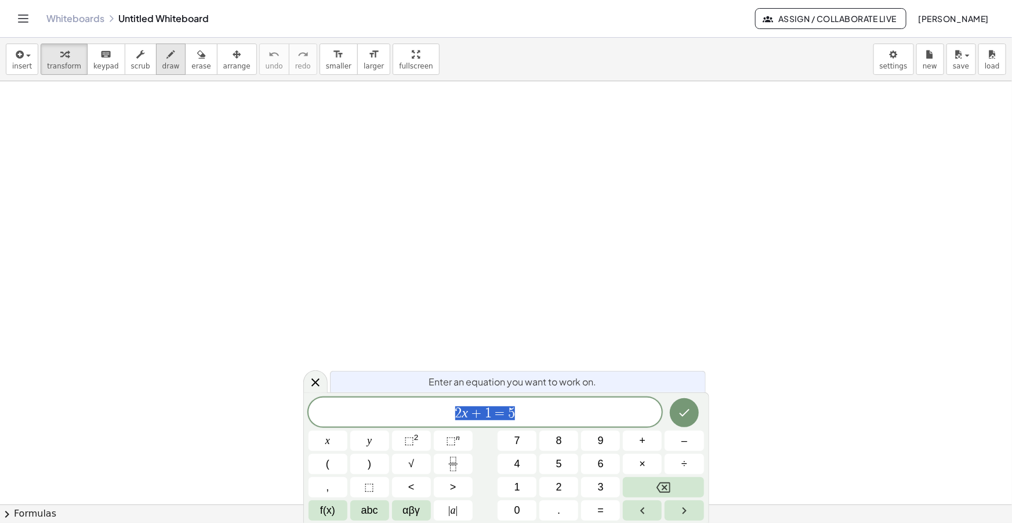
click at [162, 62] on span "draw" at bounding box center [170, 66] width 17 height 8
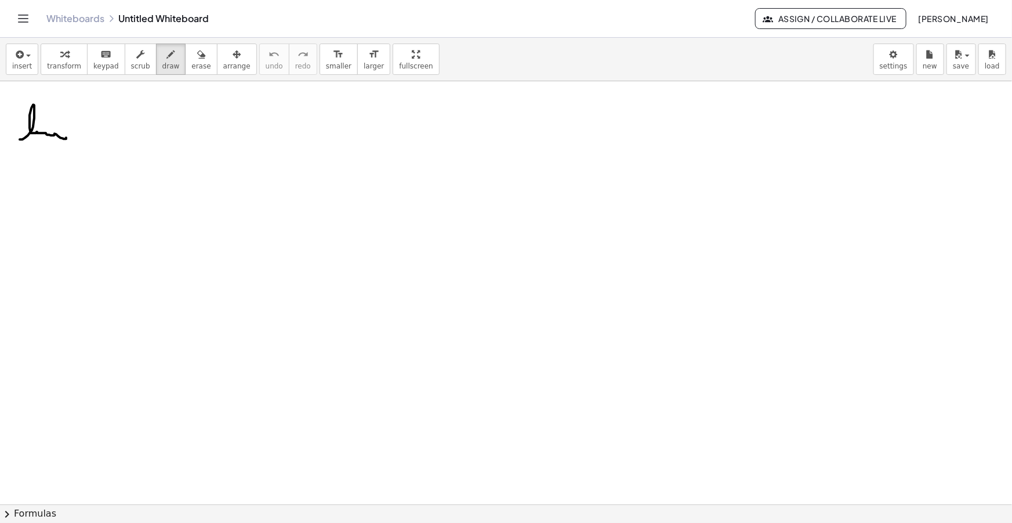
drag, startPoint x: 20, startPoint y: 139, endPoint x: 59, endPoint y: 132, distance: 39.6
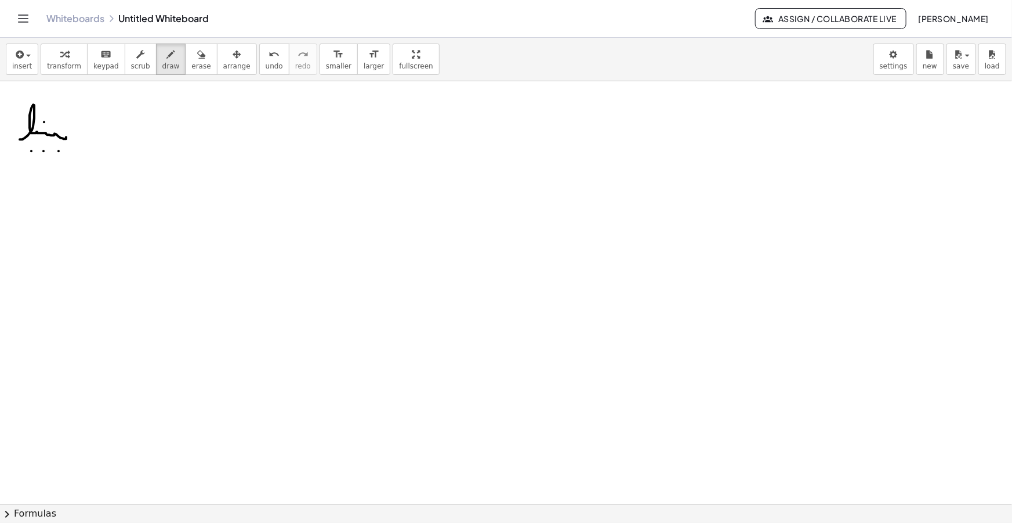
click at [27, 58] on div "button" at bounding box center [22, 54] width 20 height 14
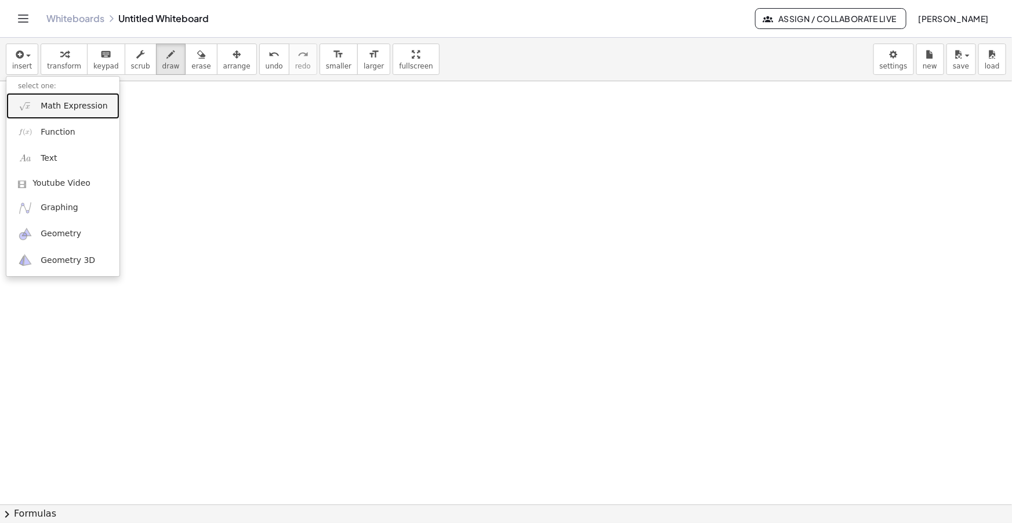
click at [62, 104] on span "Math Expression" at bounding box center [74, 106] width 67 height 12
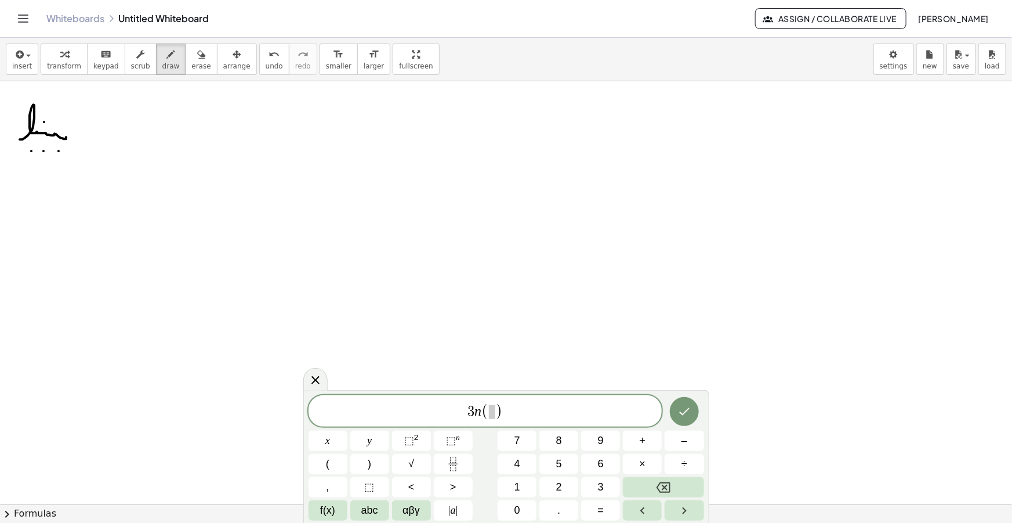
click at [491, 417] on span at bounding box center [492, 412] width 6 height 14
click at [407, 459] on button "√" at bounding box center [411, 464] width 39 height 20
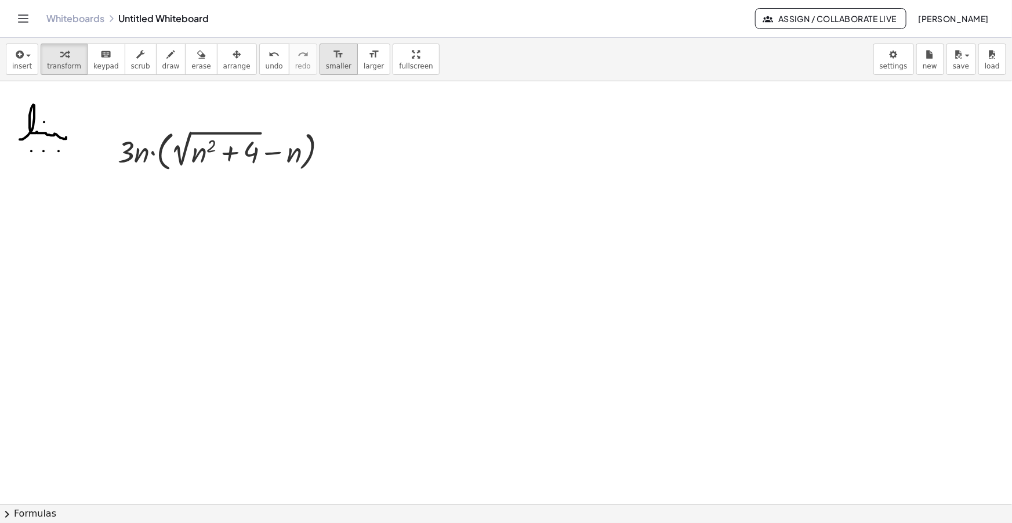
click at [325, 58] on button "format_size smaller" at bounding box center [339, 58] width 38 height 31
click at [333, 59] on icon "format_size" at bounding box center [338, 55] width 11 height 14
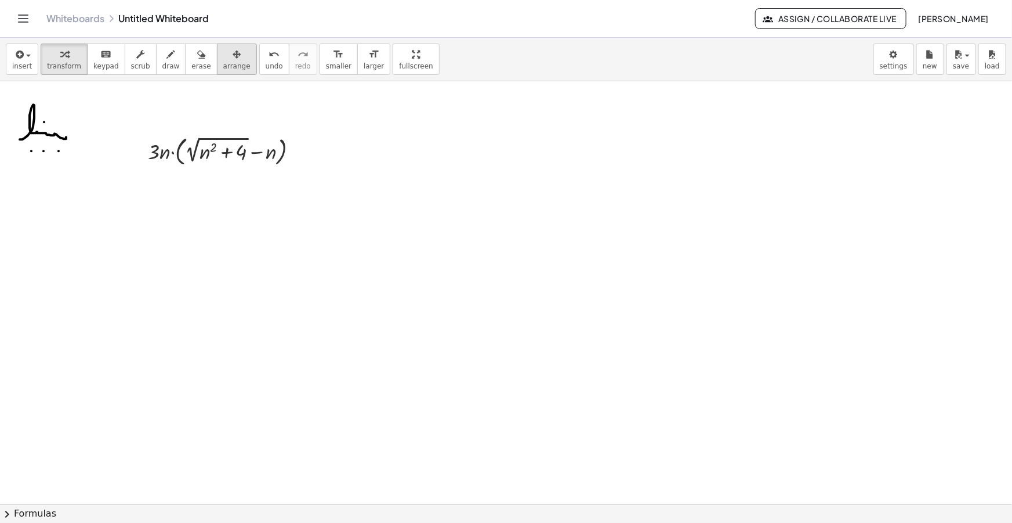
click at [228, 56] on button "arrange" at bounding box center [237, 58] width 40 height 31
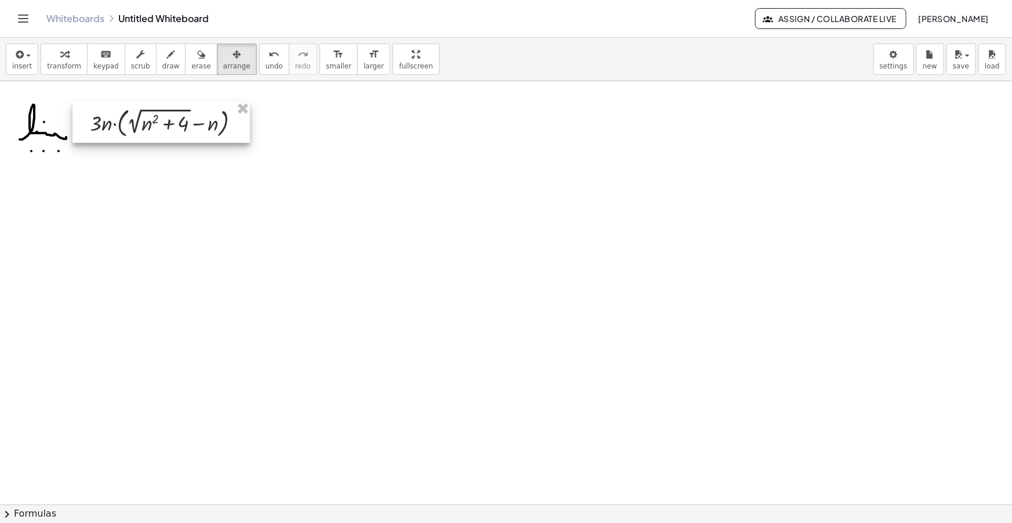
drag, startPoint x: 220, startPoint y: 155, endPoint x: 165, endPoint y: 129, distance: 61.7
click at [163, 129] on div at bounding box center [160, 121] width 177 height 41
click at [167, 60] on icon "button" at bounding box center [171, 55] width 8 height 14
drag, startPoint x: 249, startPoint y: 131, endPoint x: 255, endPoint y: 129, distance: 6.1
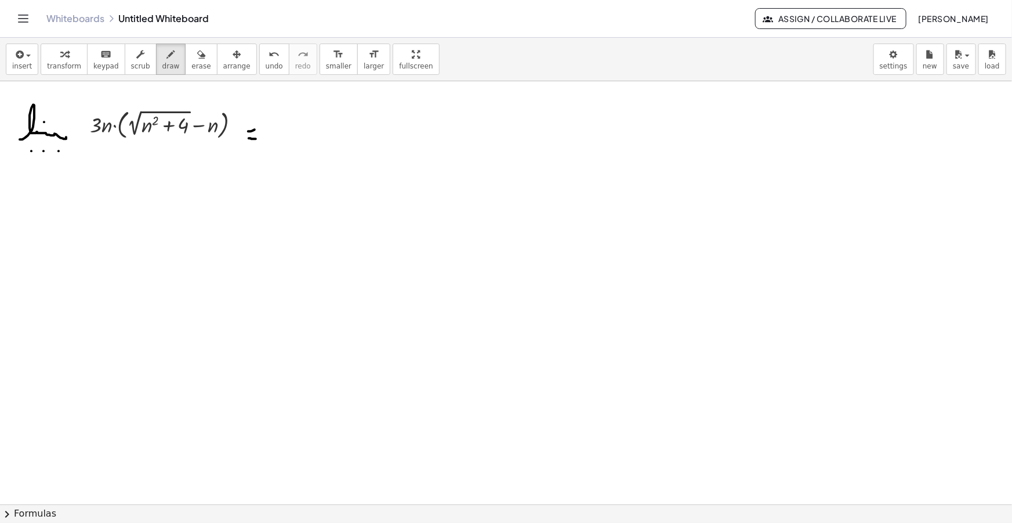
drag, startPoint x: 249, startPoint y: 138, endPoint x: 256, endPoint y: 139, distance: 7.0
drag, startPoint x: 275, startPoint y: 143, endPoint x: 320, endPoint y: 145, distance: 45.3
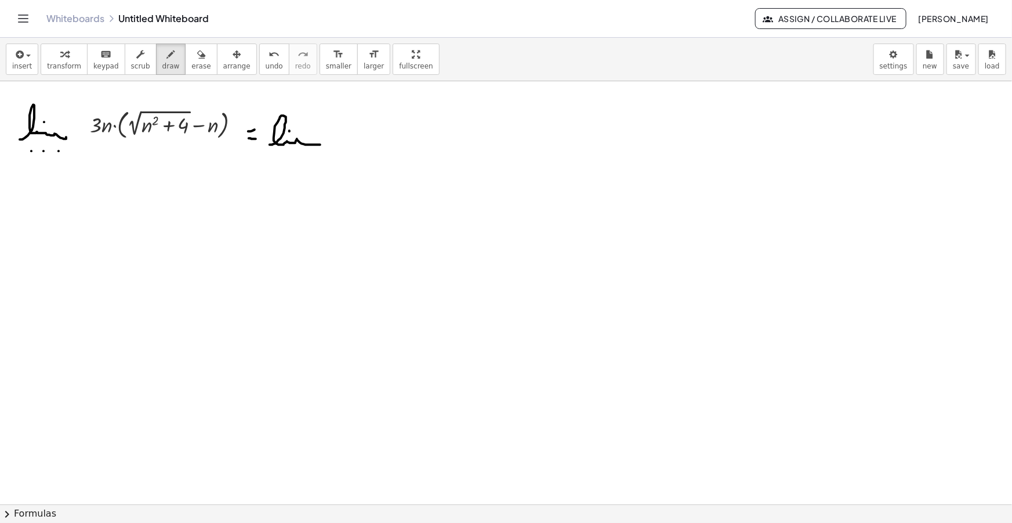
click at [17, 61] on icon "button" at bounding box center [18, 55] width 10 height 14
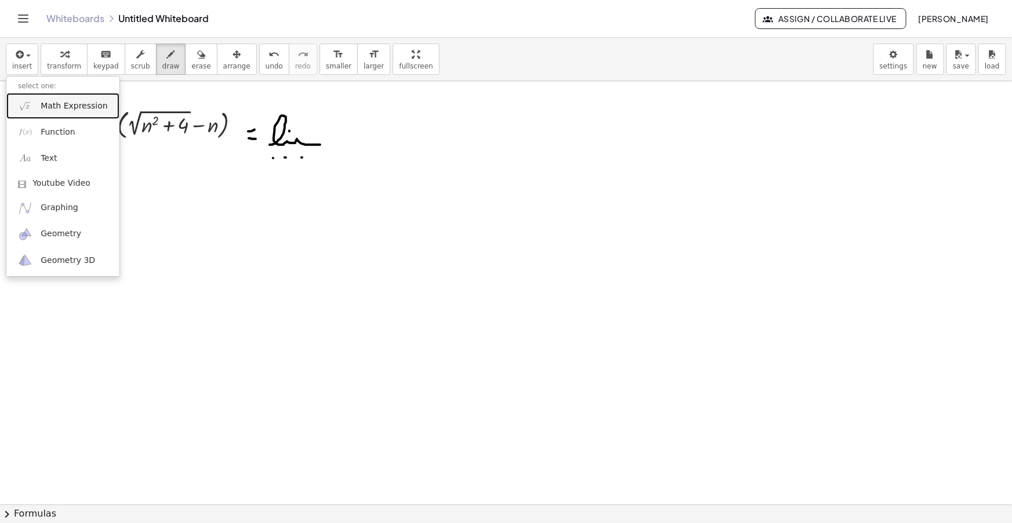
click at [57, 104] on span "Math Expression" at bounding box center [74, 106] width 67 height 12
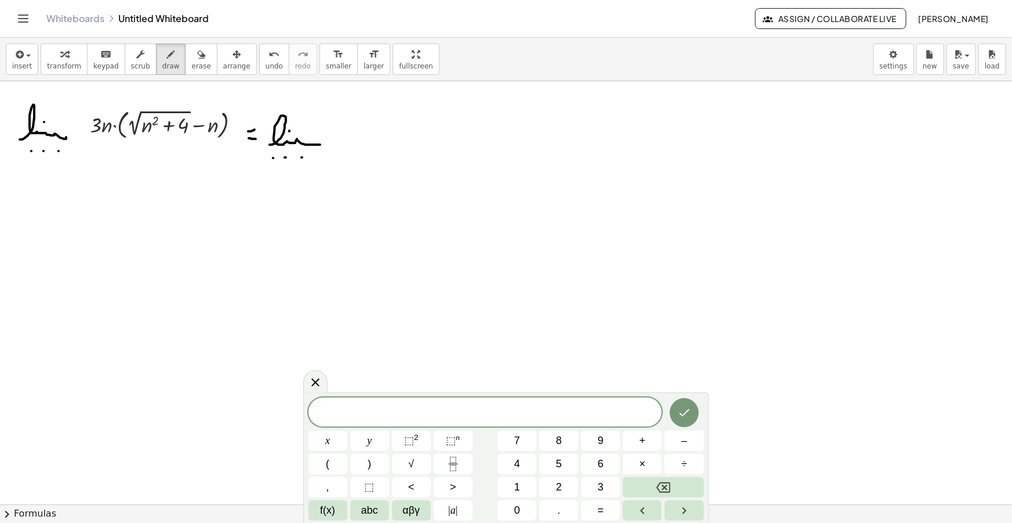
click at [519, 409] on span "​" at bounding box center [486, 413] width 354 height 16
click at [520, 409] on span "​" at bounding box center [486, 413] width 354 height 16
click at [494, 409] on span at bounding box center [492, 412] width 6 height 14
click at [423, 458] on button "√" at bounding box center [411, 464] width 39 height 20
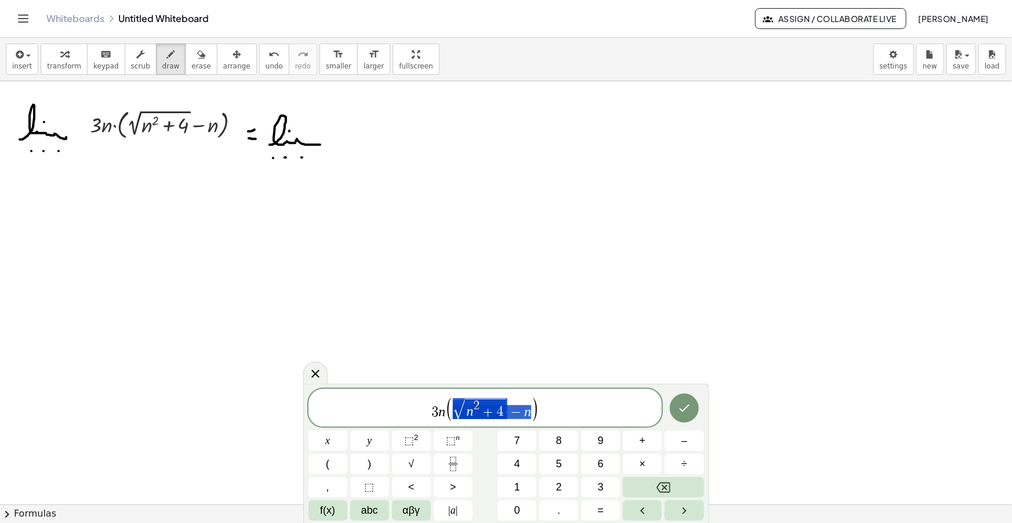
drag, startPoint x: 528, startPoint y: 411, endPoint x: 469, endPoint y: 416, distance: 59.3
click at [573, 412] on span "3 n ( √ n 2 + 4 − n )" at bounding box center [486, 409] width 354 height 26
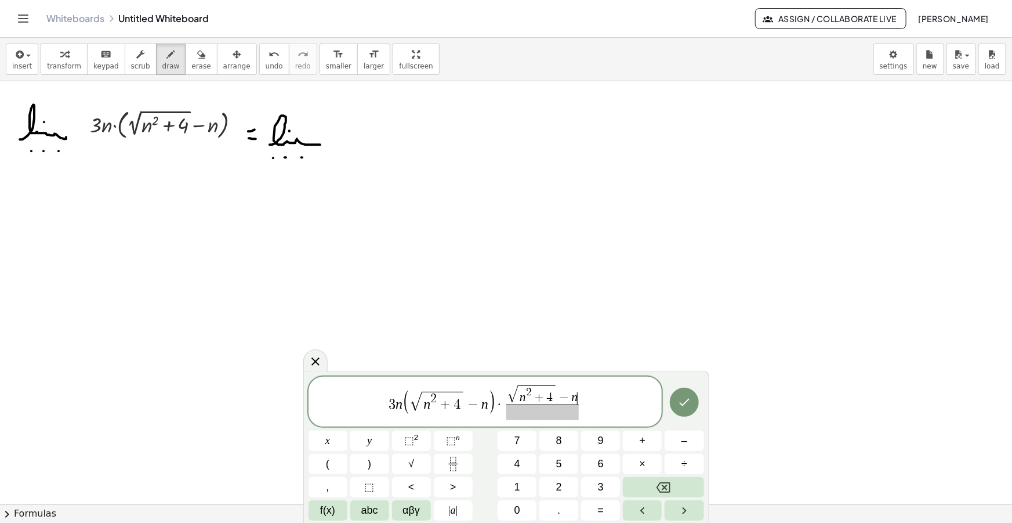
click at [553, 415] on span at bounding box center [542, 412] width 73 height 16
click at [568, 390] on span "−" at bounding box center [564, 391] width 15 height 13
click at [565, 408] on span "−" at bounding box center [564, 412] width 15 height 13
click at [579, 410] on span "√ n 2 + 4 + n √ n 2 + 4 + n ​ ​" at bounding box center [542, 399] width 78 height 42
drag, startPoint x: 590, startPoint y: 394, endPoint x: 596, endPoint y: 398, distance: 6.3
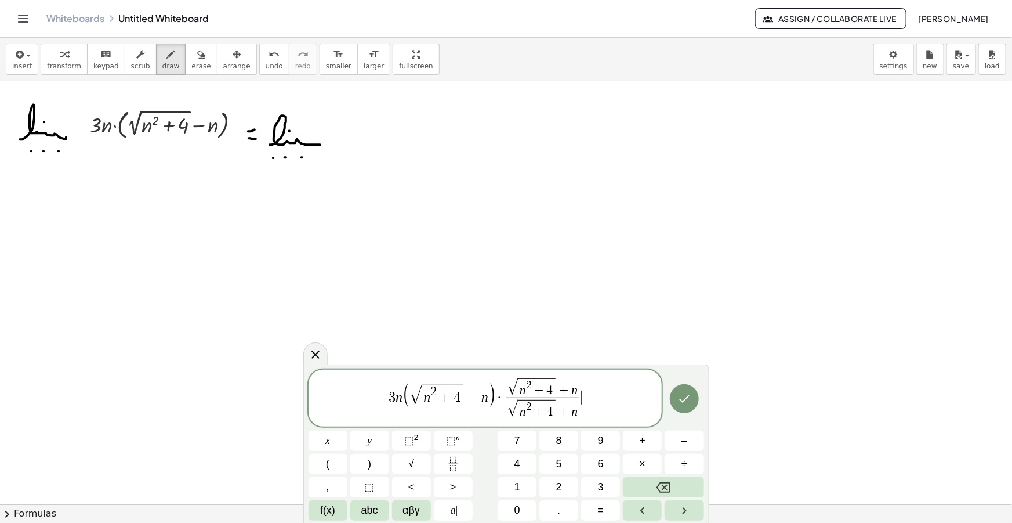
click at [591, 394] on span "3 n ( √ n 2 + 4 − n ) · √ n 2 + 4 + n √ n 2 + 4 + n ​ ​" at bounding box center [486, 398] width 354 height 45
drag, startPoint x: 577, startPoint y: 410, endPoint x: 517, endPoint y: 414, distance: 60.5
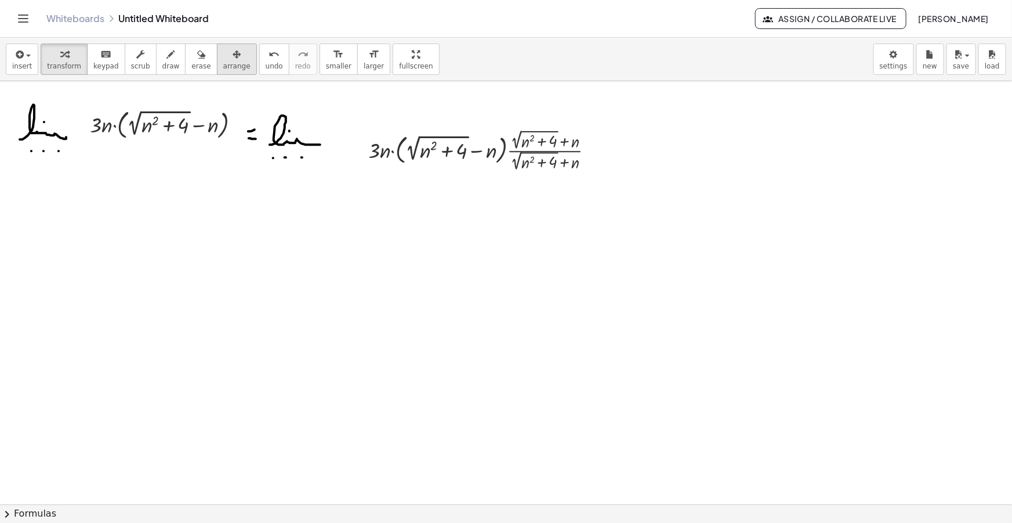
click at [225, 52] on div "button" at bounding box center [236, 54] width 27 height 14
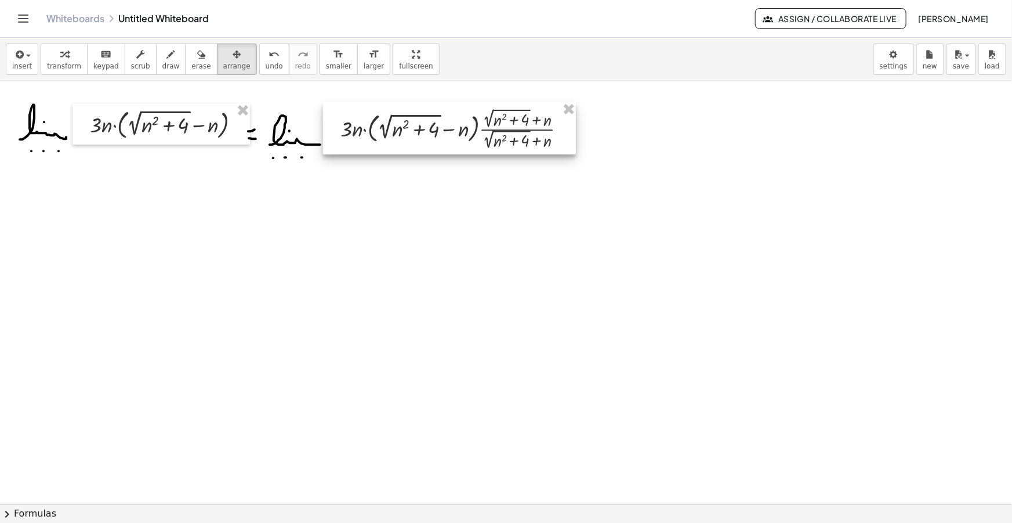
drag, startPoint x: 438, startPoint y: 168, endPoint x: 331, endPoint y: 110, distance: 122.2
click at [411, 147] on div at bounding box center [449, 128] width 253 height 53
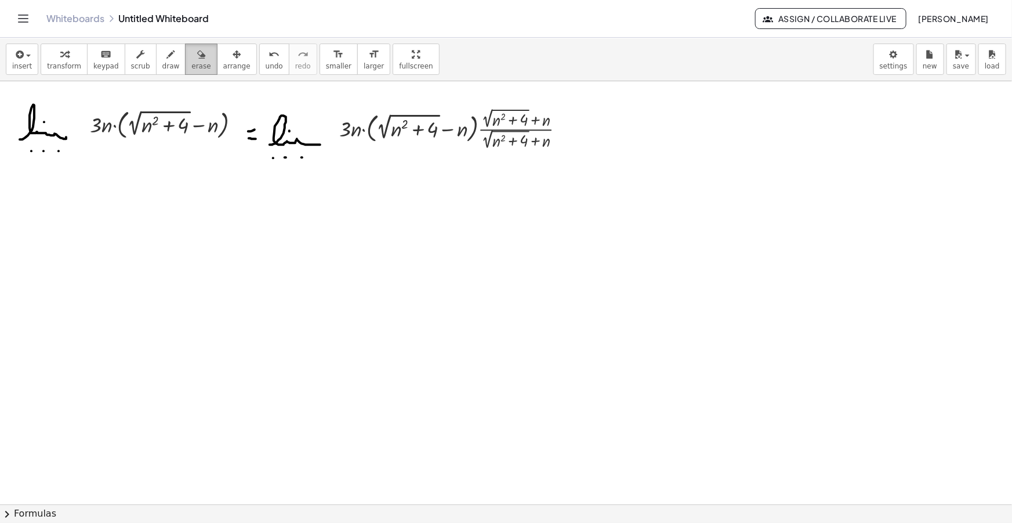
click at [185, 59] on button "erase" at bounding box center [201, 58] width 32 height 31
click at [165, 58] on button "draw" at bounding box center [171, 58] width 30 height 31
drag, startPoint x: 574, startPoint y: 130, endPoint x: 582, endPoint y: 129, distance: 8.8
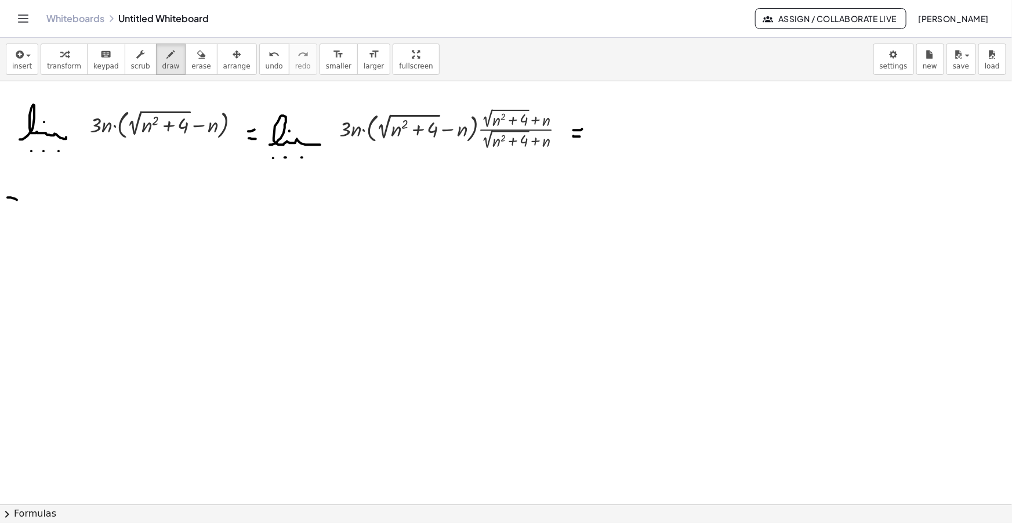
drag, startPoint x: 9, startPoint y: 209, endPoint x: 23, endPoint y: 211, distance: 13.5
drag, startPoint x: 41, startPoint y: 220, endPoint x: 89, endPoint y: 211, distance: 49.1
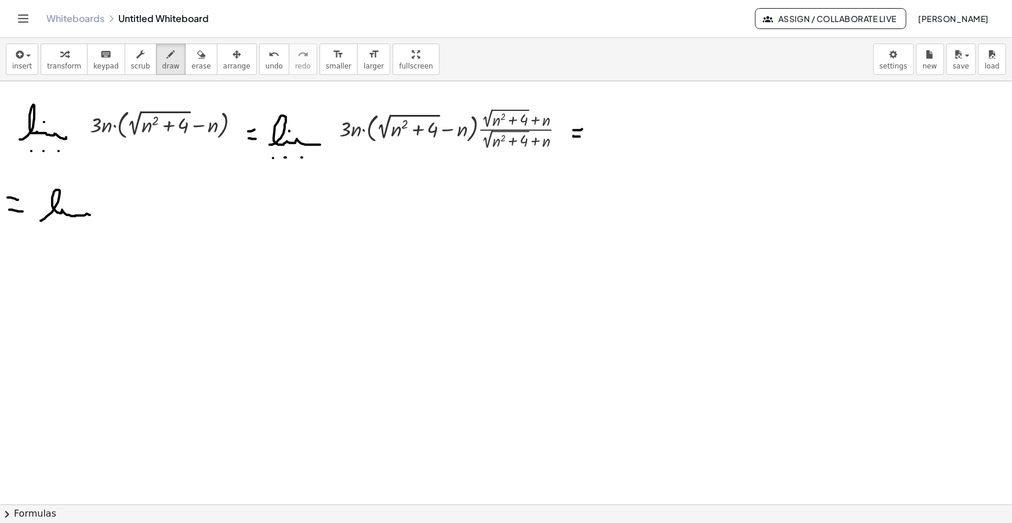
click at [19, 62] on span "insert" at bounding box center [22, 66] width 20 height 8
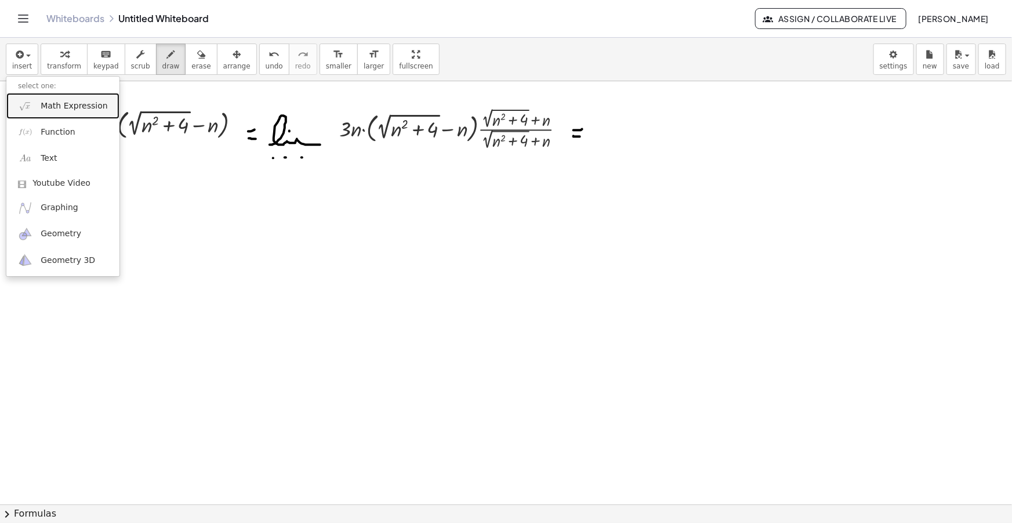
click at [42, 108] on span "Math Expression" at bounding box center [74, 106] width 67 height 12
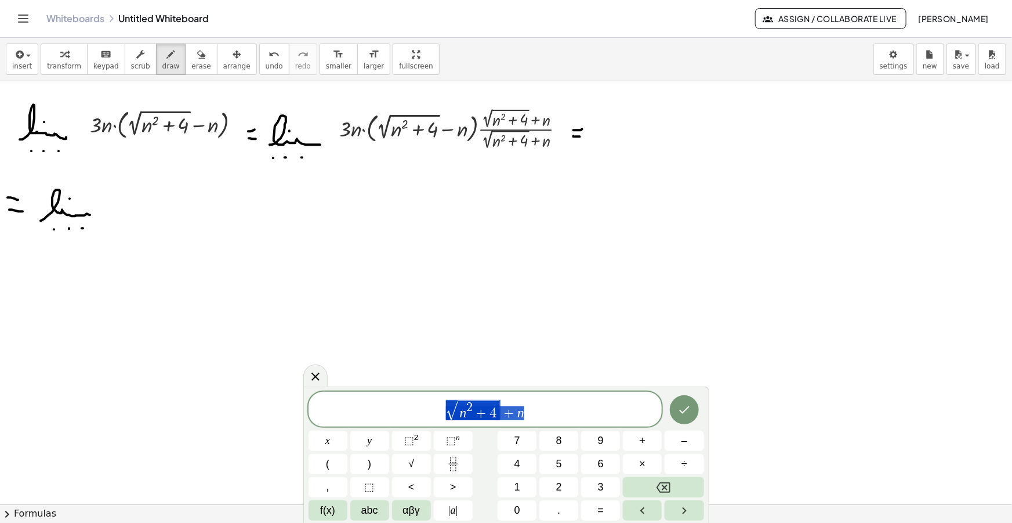
drag, startPoint x: 525, startPoint y: 415, endPoint x: 384, endPoint y: 401, distance: 141.6
click at [383, 401] on span "√ n 2 + 4 + n" at bounding box center [486, 409] width 354 height 23
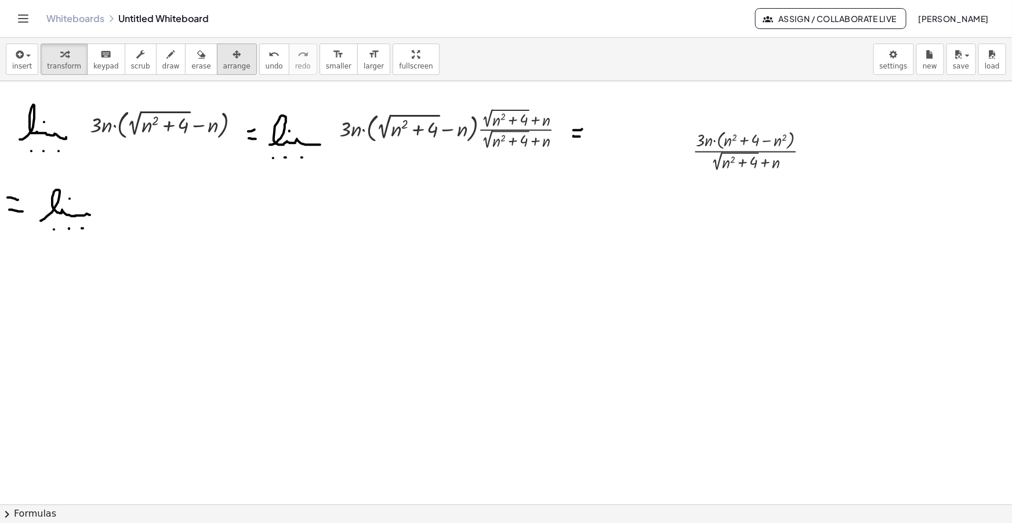
click at [223, 66] on span "arrange" at bounding box center [236, 66] width 27 height 8
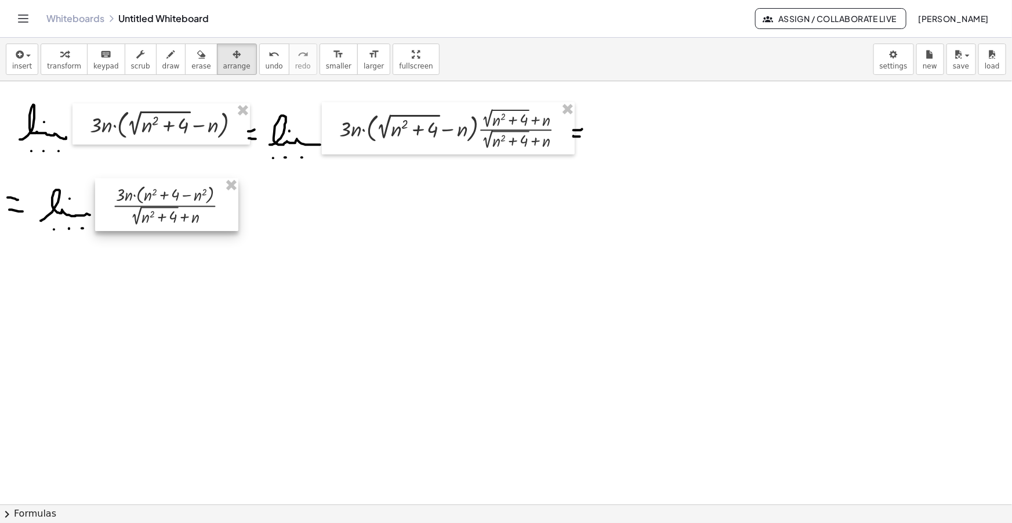
drag, startPoint x: 774, startPoint y: 154, endPoint x: 193, endPoint y: 209, distance: 583.7
click at [193, 209] on div at bounding box center [166, 204] width 143 height 53
click at [162, 63] on span "draw" at bounding box center [170, 66] width 17 height 8
drag, startPoint x: 237, startPoint y: 210, endPoint x: 249, endPoint y: 210, distance: 11.6
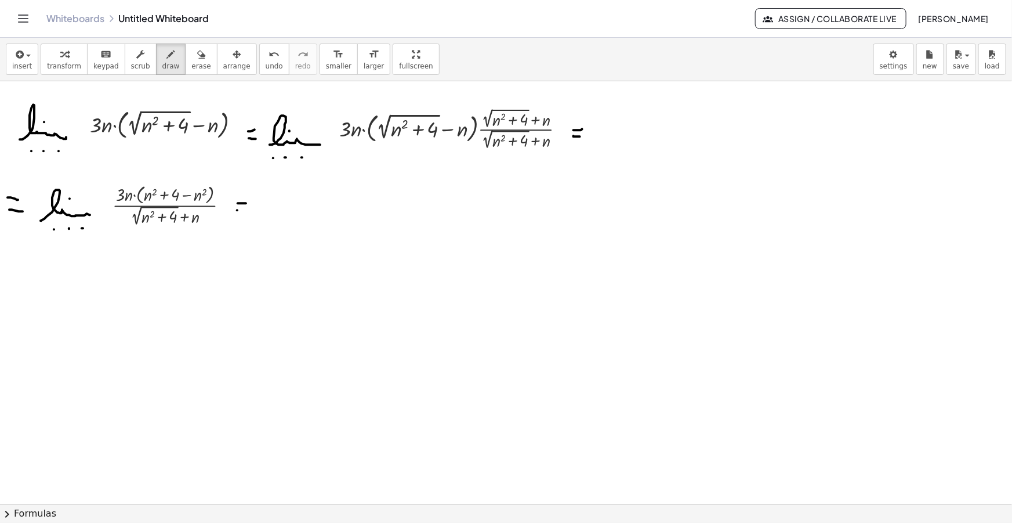
drag, startPoint x: 262, startPoint y: 210, endPoint x: 298, endPoint y: 208, distance: 36.0
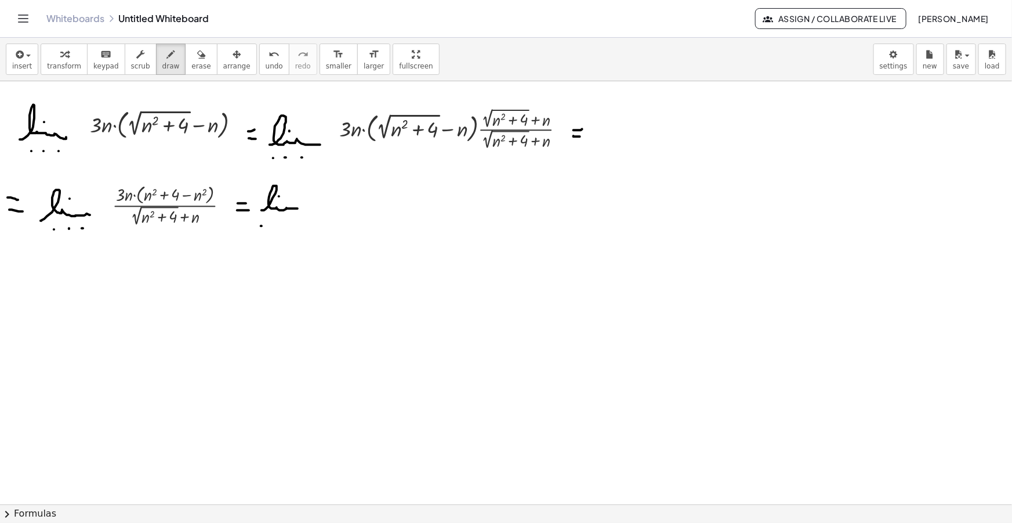
click at [17, 60] on icon "button" at bounding box center [18, 55] width 10 height 14
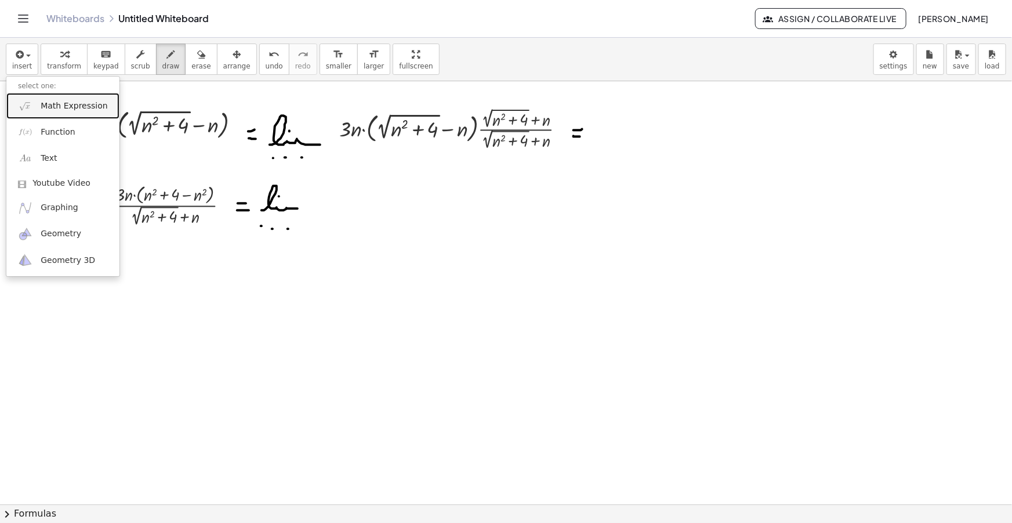
click at [54, 103] on span "Math Expression" at bounding box center [74, 106] width 67 height 12
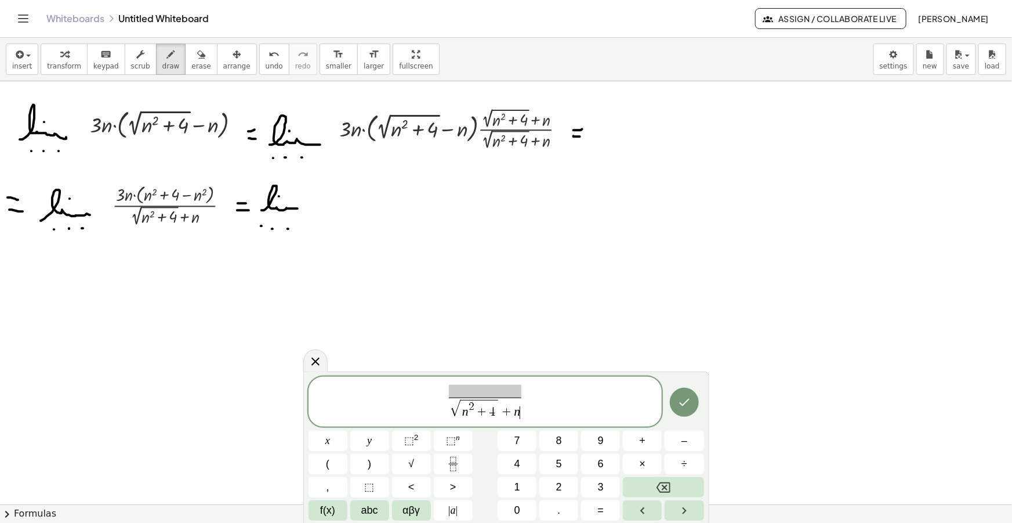
click at [485, 384] on span "√ n 2 + 4 + n ​ ​" at bounding box center [486, 402] width 354 height 38
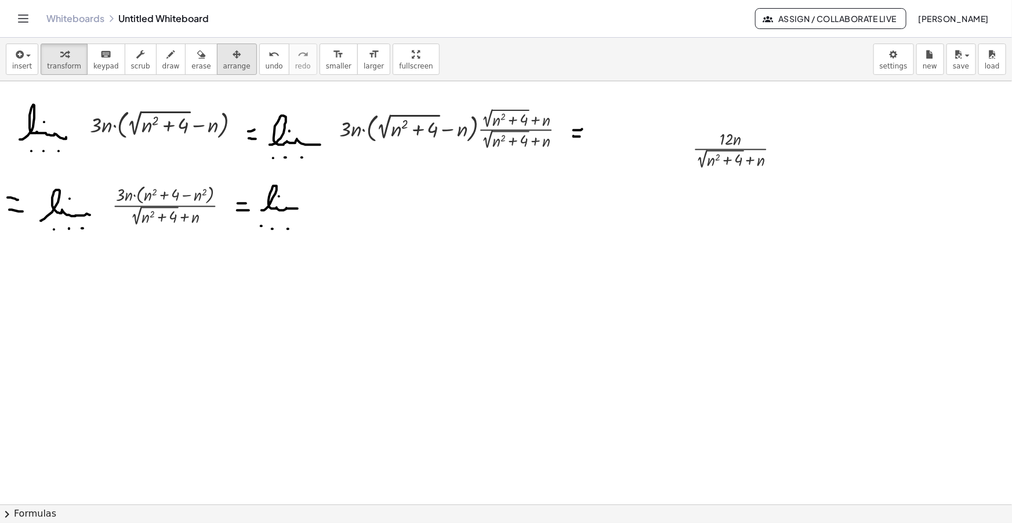
click at [223, 52] on div "button" at bounding box center [236, 54] width 27 height 14
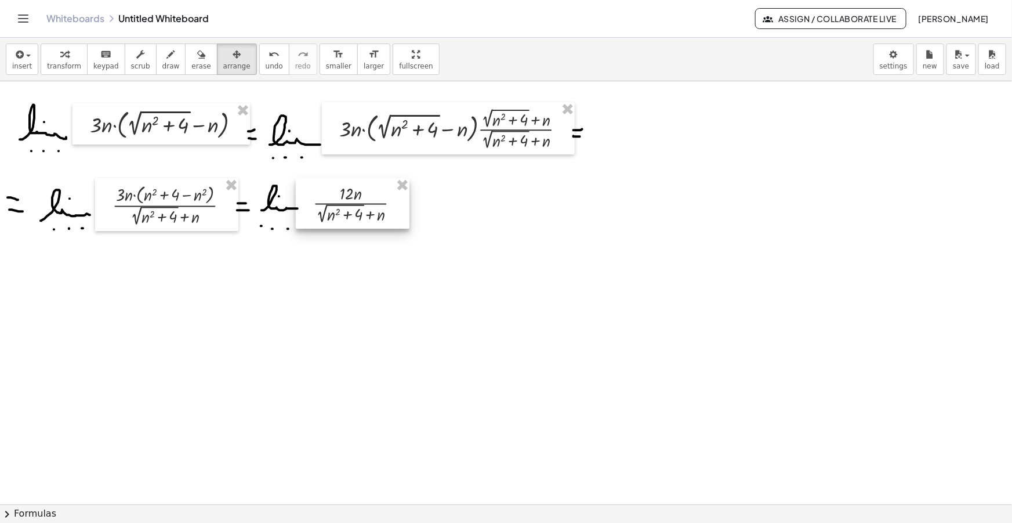
drag, startPoint x: 741, startPoint y: 164, endPoint x: 360, endPoint y: 218, distance: 384.3
click at [360, 218] on div at bounding box center [353, 203] width 114 height 50
click at [158, 42] on div "insert select one: Math Expression Function Text Youtube Video Graphing Geometr…" at bounding box center [506, 59] width 1012 height 43
click at [159, 48] on button "draw" at bounding box center [171, 58] width 30 height 31
drag, startPoint x: 159, startPoint y: 48, endPoint x: 246, endPoint y: 1, distance: 99.4
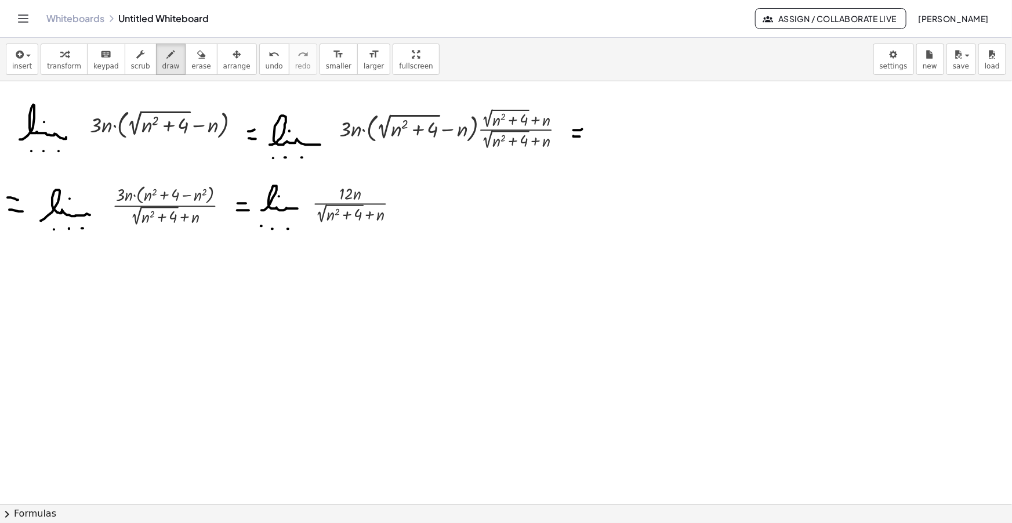
click at [167, 48] on icon "button" at bounding box center [171, 55] width 8 height 14
drag, startPoint x: 405, startPoint y: 201, endPoint x: 415, endPoint y: 200, distance: 10.5
drag, startPoint x: 405, startPoint y: 208, endPoint x: 417, endPoint y: 208, distance: 12.2
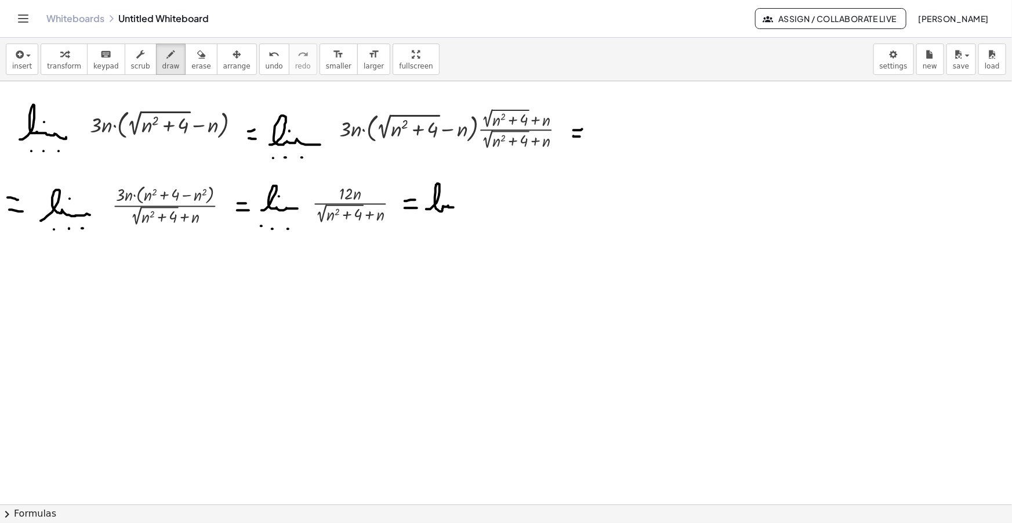
drag, startPoint x: 426, startPoint y: 209, endPoint x: 464, endPoint y: 209, distance: 37.7
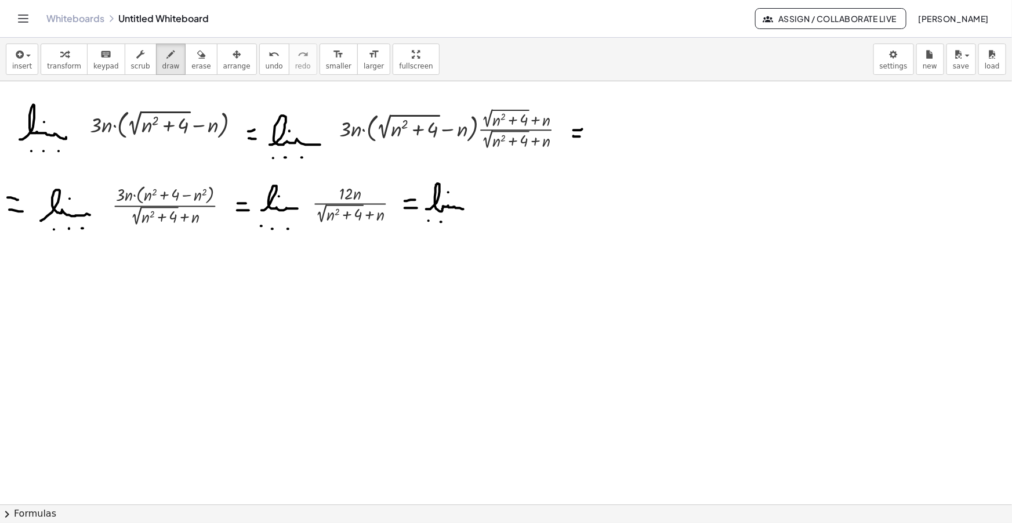
click at [23, 62] on span "insert" at bounding box center [22, 66] width 20 height 8
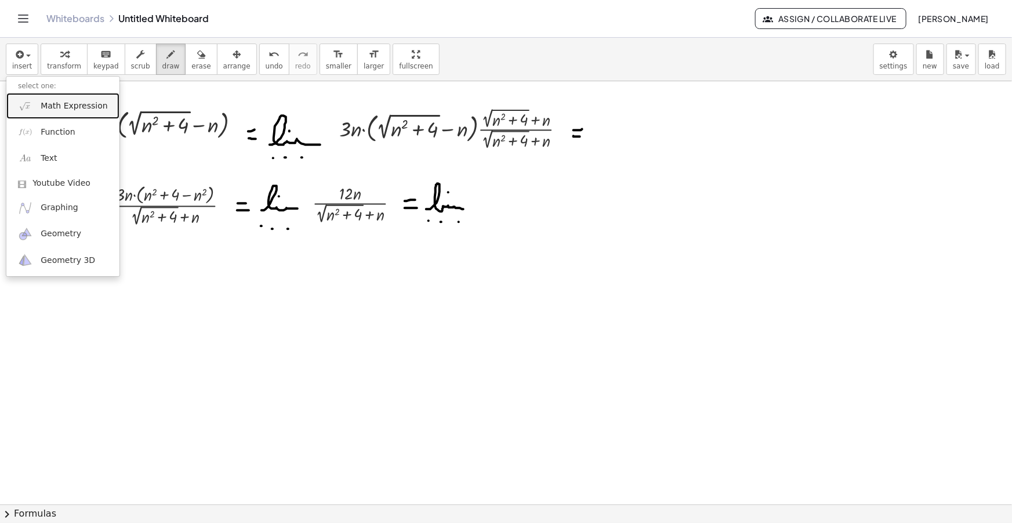
click at [59, 103] on span "Math Expression" at bounding box center [74, 106] width 67 height 12
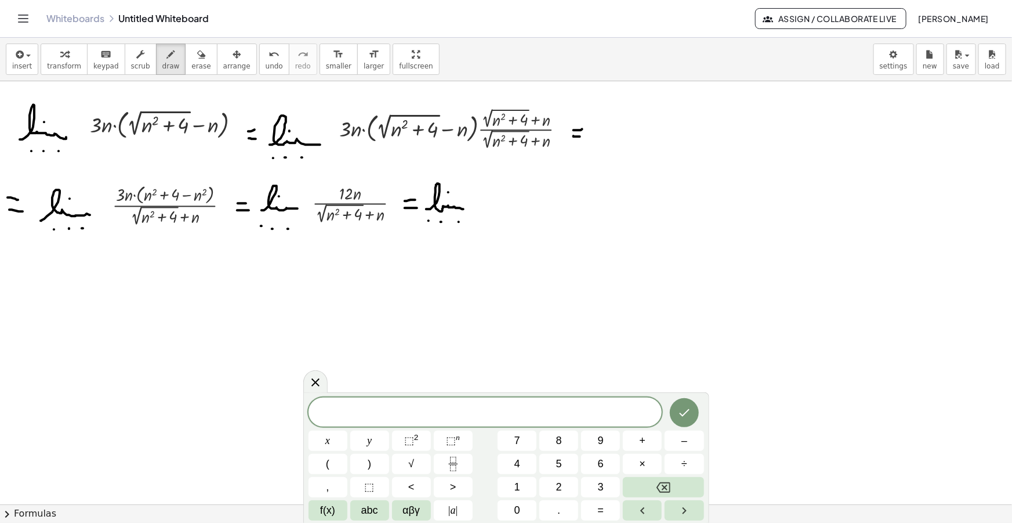
click at [527, 421] on div "​" at bounding box center [486, 411] width 354 height 29
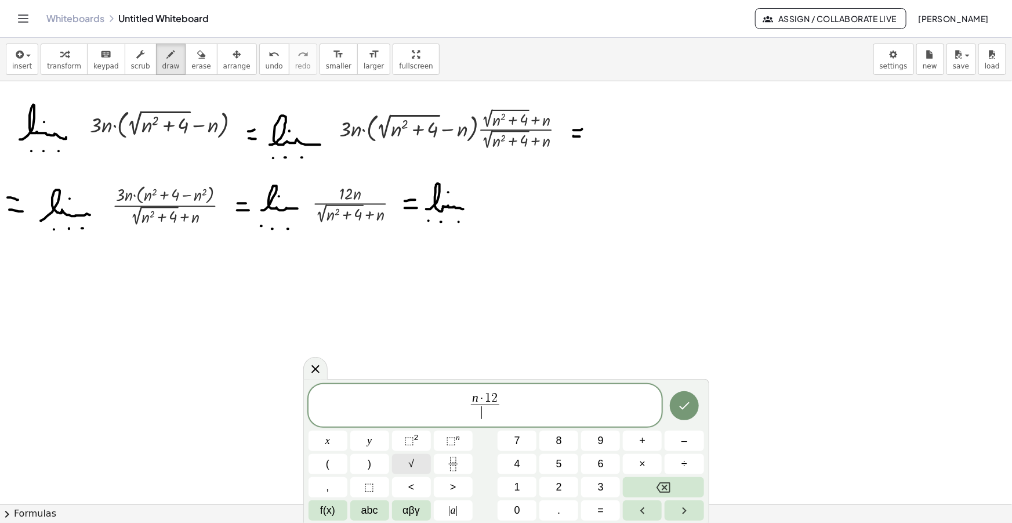
click at [402, 468] on button "√" at bounding box center [411, 464] width 39 height 20
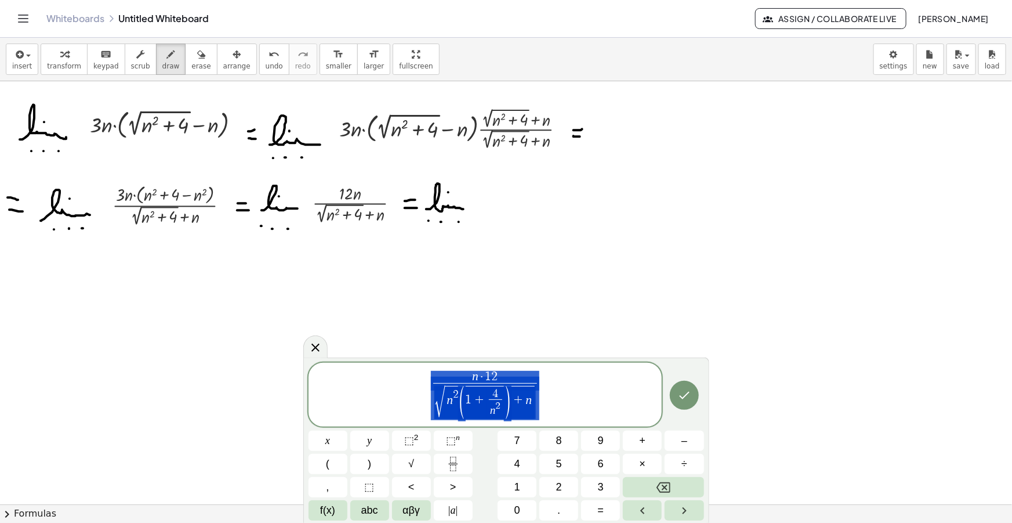
drag, startPoint x: 545, startPoint y: 402, endPoint x: 361, endPoint y: 368, distance: 187.0
click at [362, 368] on div "**********" at bounding box center [486, 394] width 354 height 64
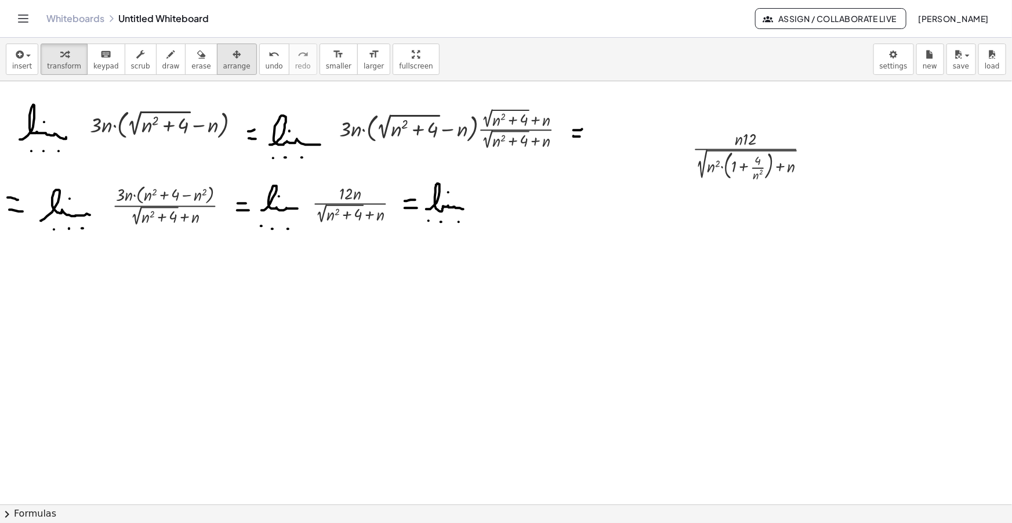
click at [217, 59] on button "arrange" at bounding box center [237, 58] width 40 height 31
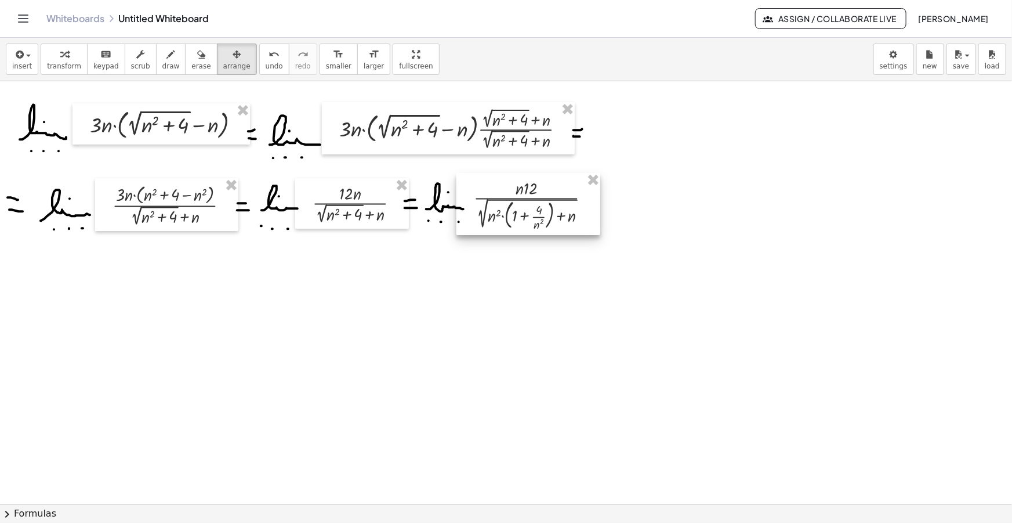
drag, startPoint x: 692, startPoint y: 162, endPoint x: 534, endPoint y: 202, distance: 163.3
click at [534, 202] on div at bounding box center [528, 204] width 144 height 63
click at [167, 61] on icon "button" at bounding box center [171, 55] width 8 height 14
drag, startPoint x: 597, startPoint y: 196, endPoint x: 608, endPoint y: 197, distance: 11.7
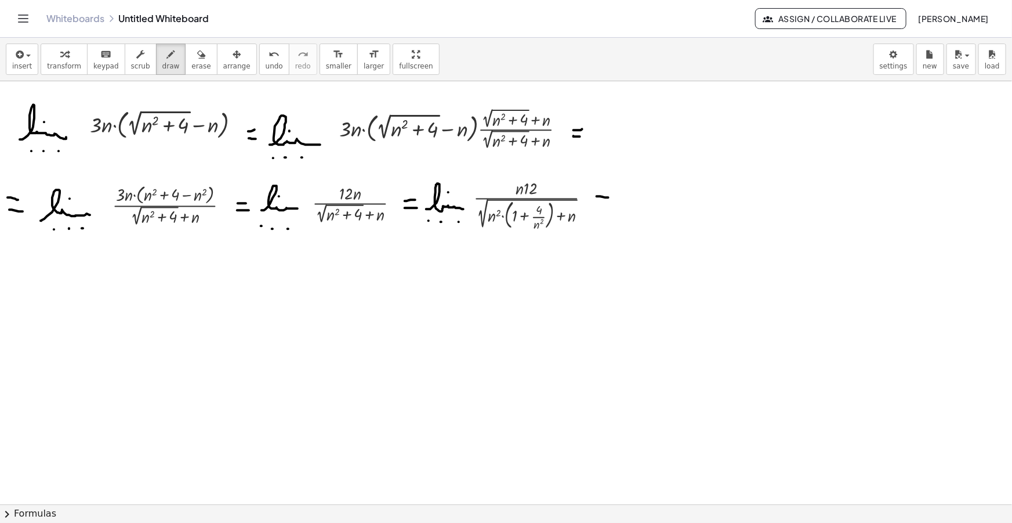
drag, startPoint x: 596, startPoint y: 208, endPoint x: 607, endPoint y: 209, distance: 11.1
drag, startPoint x: 13, startPoint y: 289, endPoint x: 23, endPoint y: 290, distance: 10.5
drag, startPoint x: 10, startPoint y: 306, endPoint x: 26, endPoint y: 304, distance: 15.2
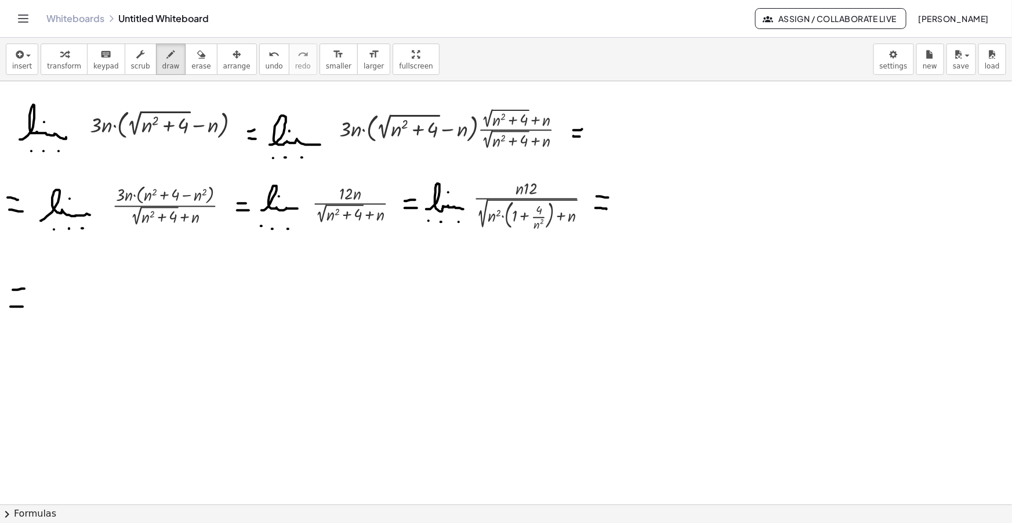
drag, startPoint x: 45, startPoint y: 300, endPoint x: 84, endPoint y: 293, distance: 39.6
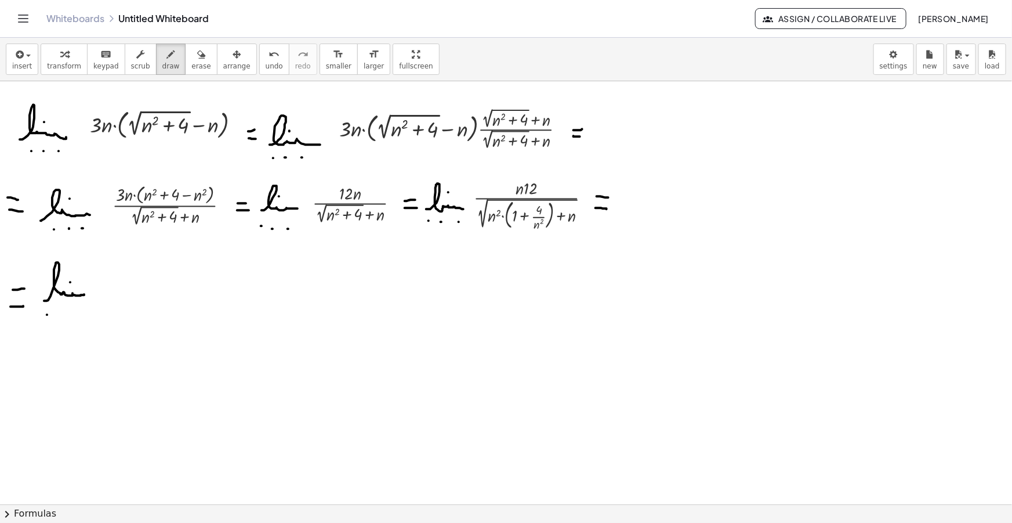
click at [26, 52] on div "button" at bounding box center [22, 54] width 20 height 14
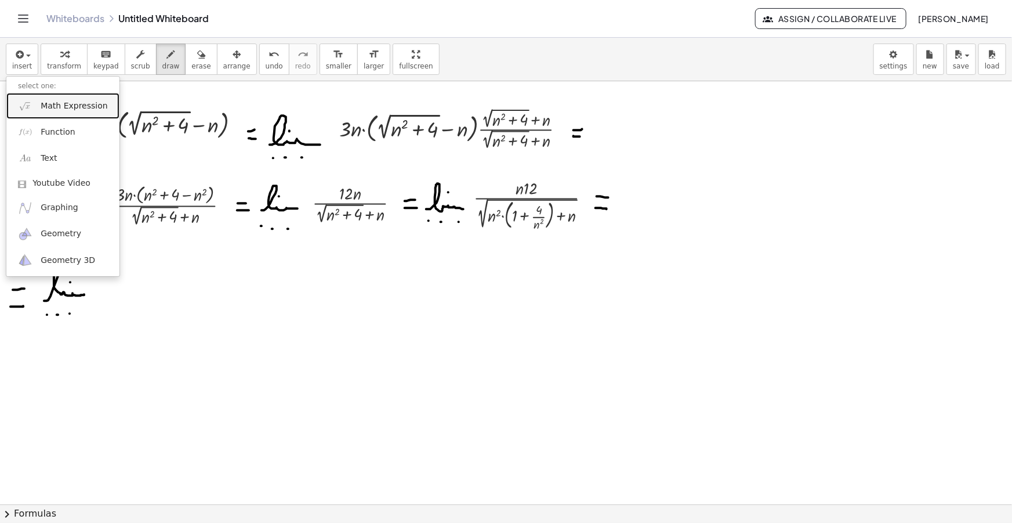
click at [51, 113] on link "Math Expression" at bounding box center [62, 106] width 113 height 26
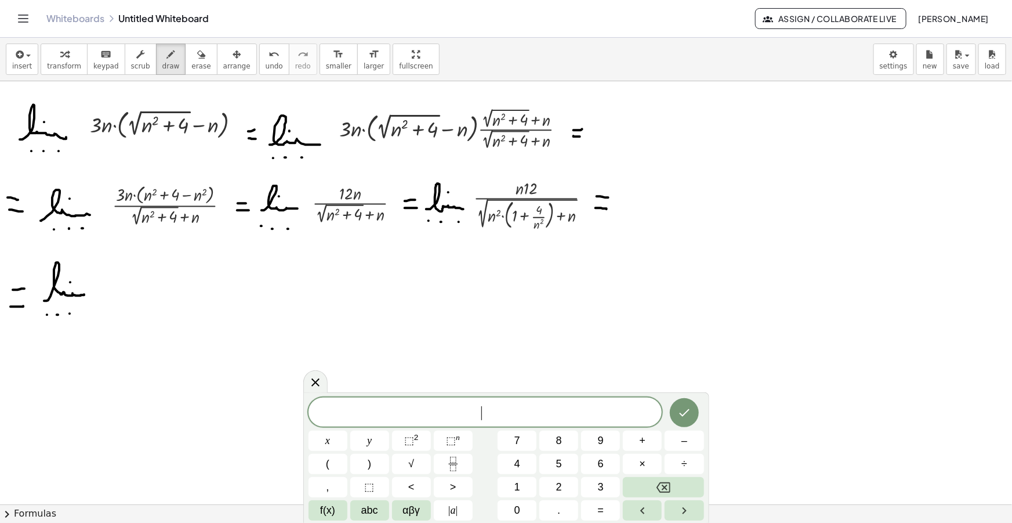
click at [508, 415] on span "​" at bounding box center [486, 413] width 354 height 16
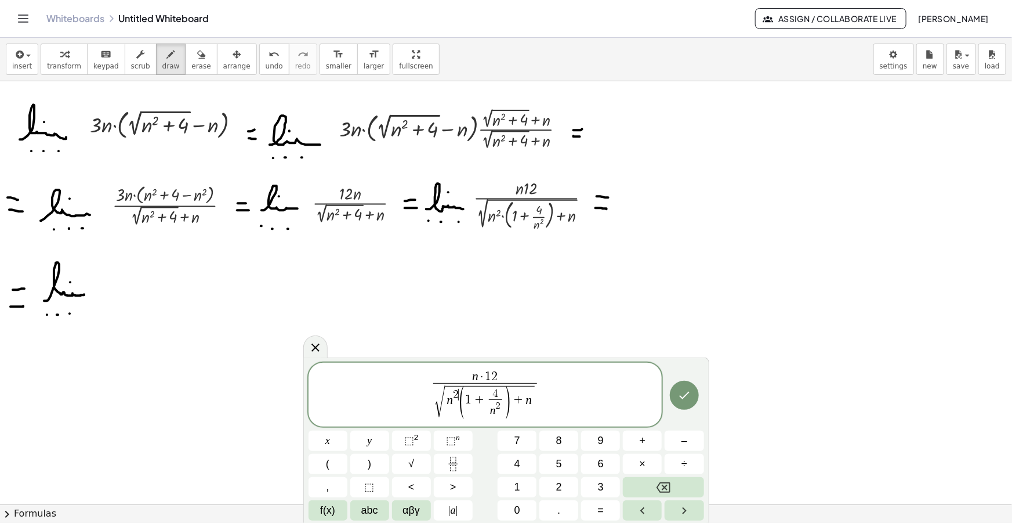
click at [458, 397] on span "2" at bounding box center [456, 394] width 6 height 11
click at [509, 401] on span "n 2 ( 1 + 4 n 2 ​ ) ​ + n" at bounding box center [489, 402] width 89 height 33
drag, startPoint x: 510, startPoint y: 402, endPoint x: 459, endPoint y: 402, distance: 51.0
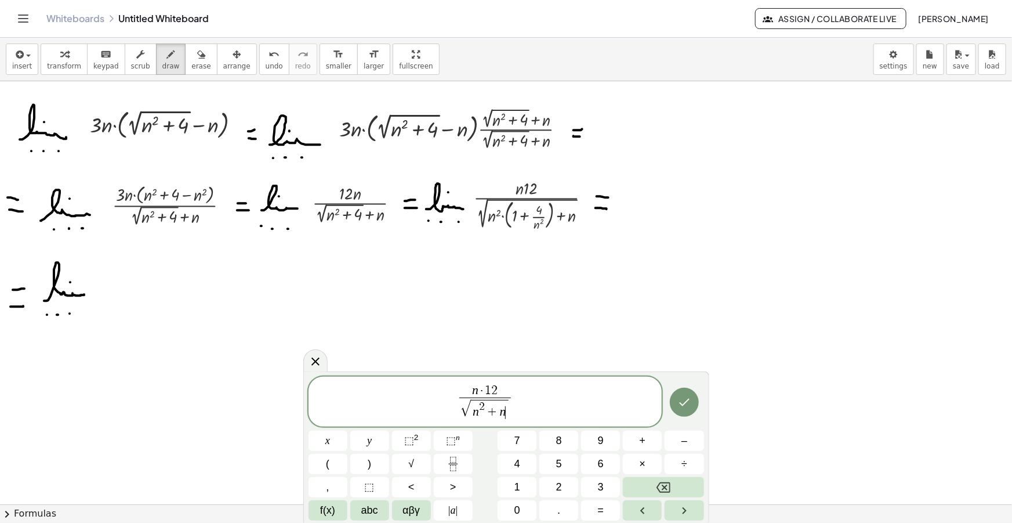
click at [505, 413] on span "n 2 + n ​" at bounding box center [490, 409] width 38 height 19
click at [511, 411] on span "n · 1 2 √ n 2 ​ ​" at bounding box center [486, 402] width 354 height 38
click at [408, 460] on button "√" at bounding box center [411, 464] width 39 height 20
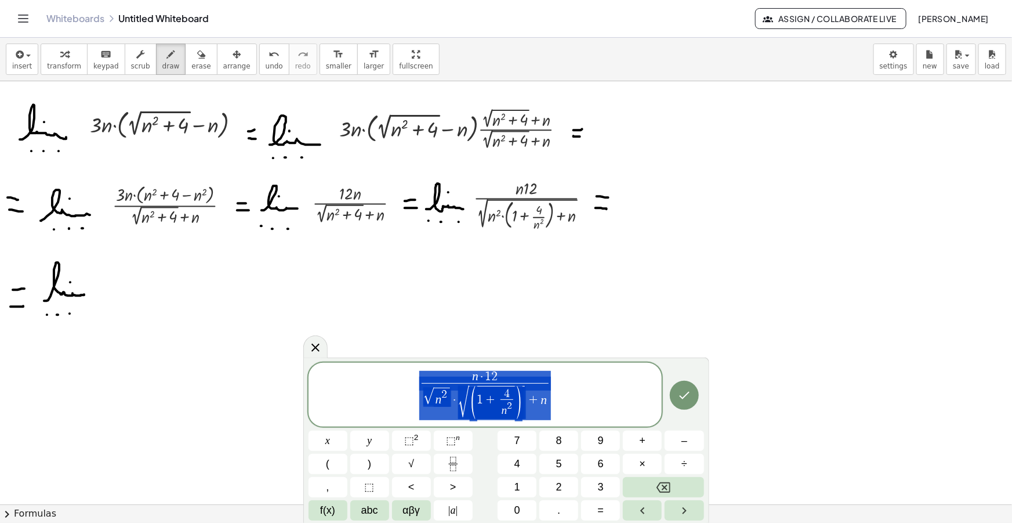
drag, startPoint x: 558, startPoint y: 389, endPoint x: 402, endPoint y: 375, distance: 156.6
click at [402, 375] on span "n · 1 2 √ n 2 · √ ( 1 + 4 n 2 ​ ) + n ​" at bounding box center [486, 395] width 354 height 52
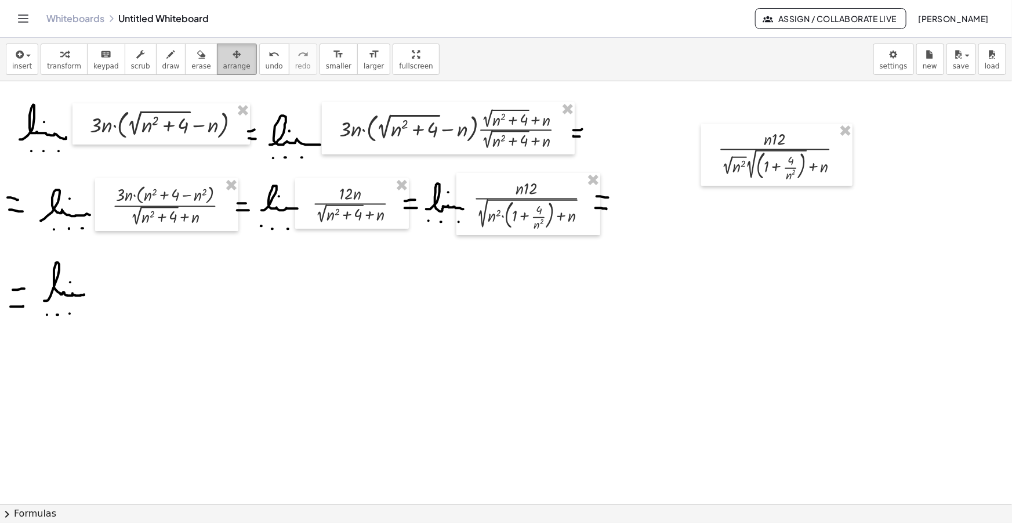
click at [223, 66] on span "arrange" at bounding box center [236, 66] width 27 height 8
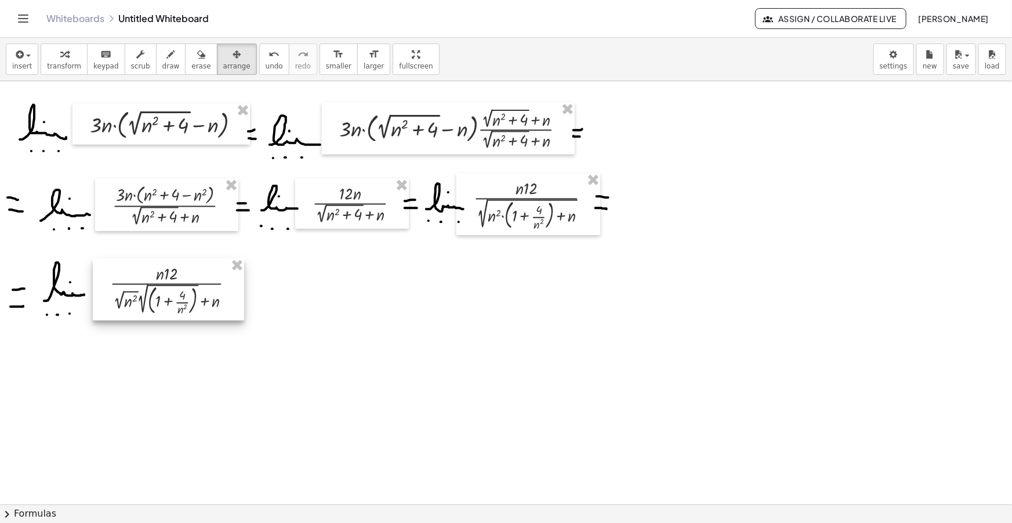
drag, startPoint x: 770, startPoint y: 159, endPoint x: 162, endPoint y: 293, distance: 622.5
click at [162, 293] on div at bounding box center [168, 289] width 151 height 63
click at [162, 62] on span "draw" at bounding box center [170, 66] width 17 height 8
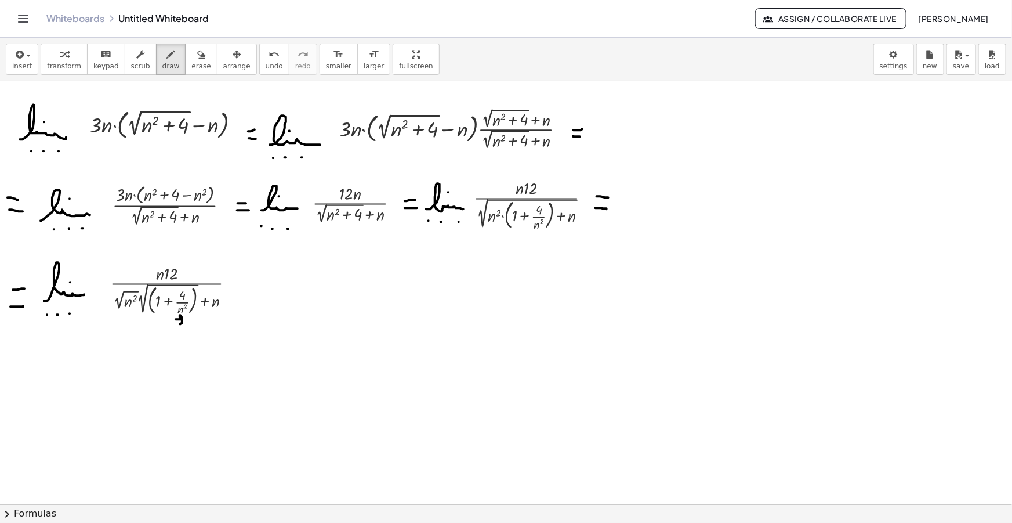
drag, startPoint x: 176, startPoint y: 319, endPoint x: 184, endPoint y: 320, distance: 8.8
drag, startPoint x: 244, startPoint y: 286, endPoint x: 251, endPoint y: 286, distance: 7.5
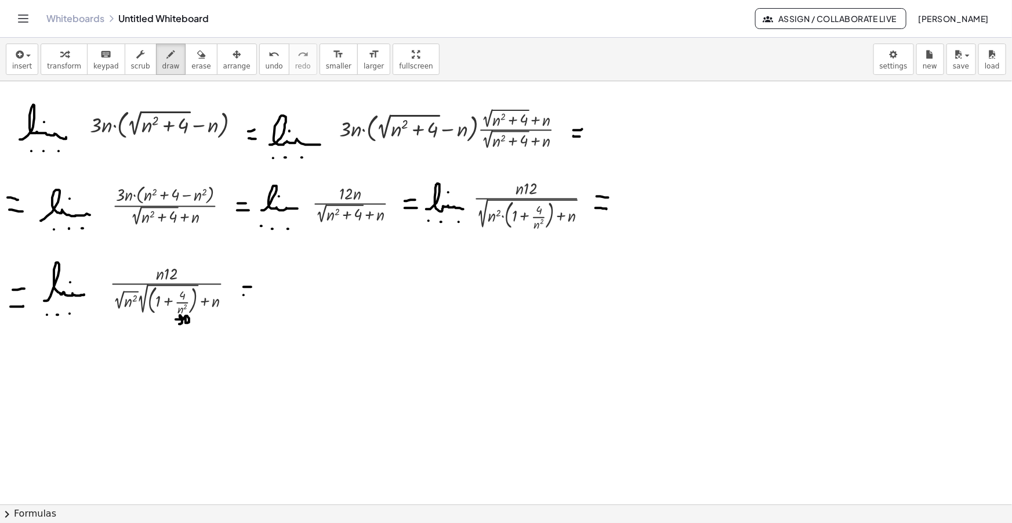
drag, startPoint x: 244, startPoint y: 295, endPoint x: 251, endPoint y: 295, distance: 7.5
drag, startPoint x: 263, startPoint y: 300, endPoint x: 296, endPoint y: 272, distance: 43.2
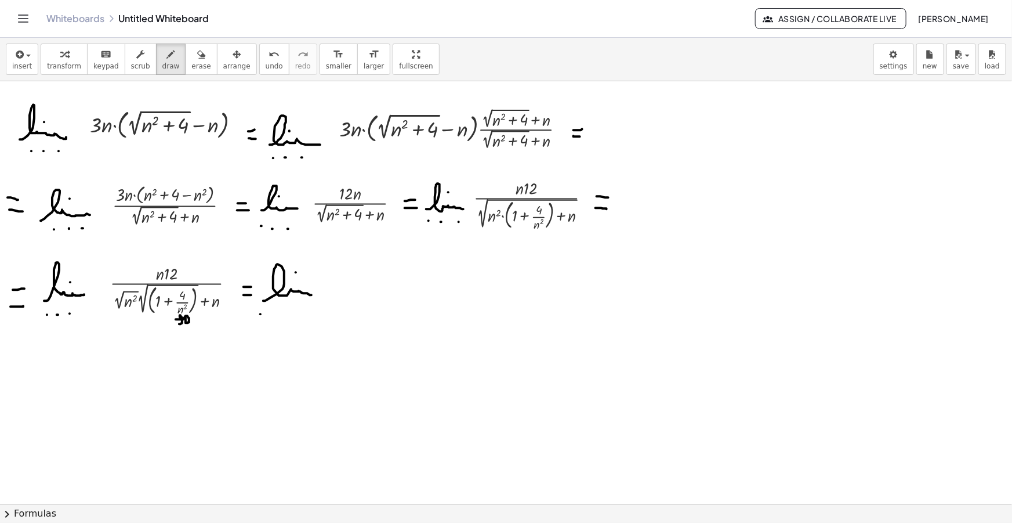
drag, startPoint x: 278, startPoint y: 314, endPoint x: 289, endPoint y: 314, distance: 10.5
click at [16, 60] on icon "button" at bounding box center [18, 55] width 10 height 14
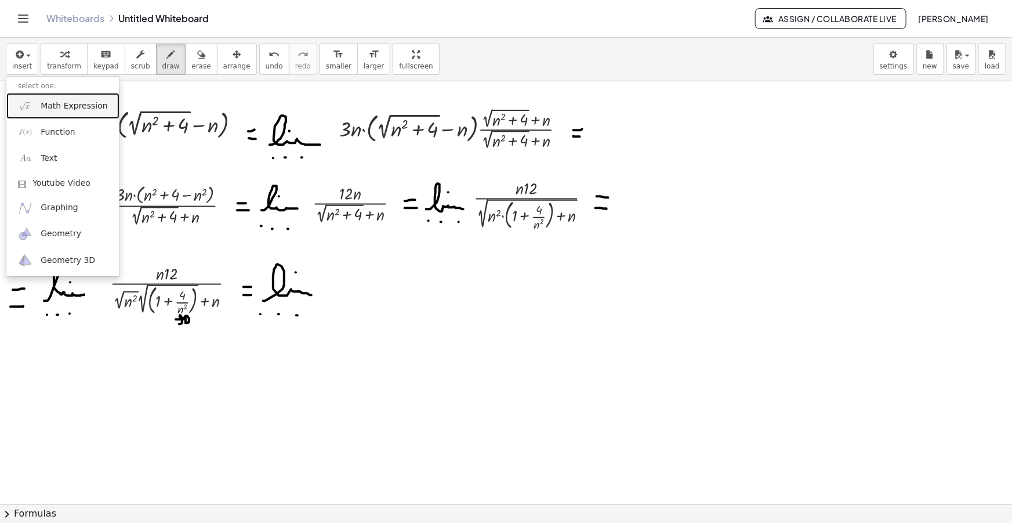
click at [60, 98] on link "Math Expression" at bounding box center [62, 106] width 113 height 26
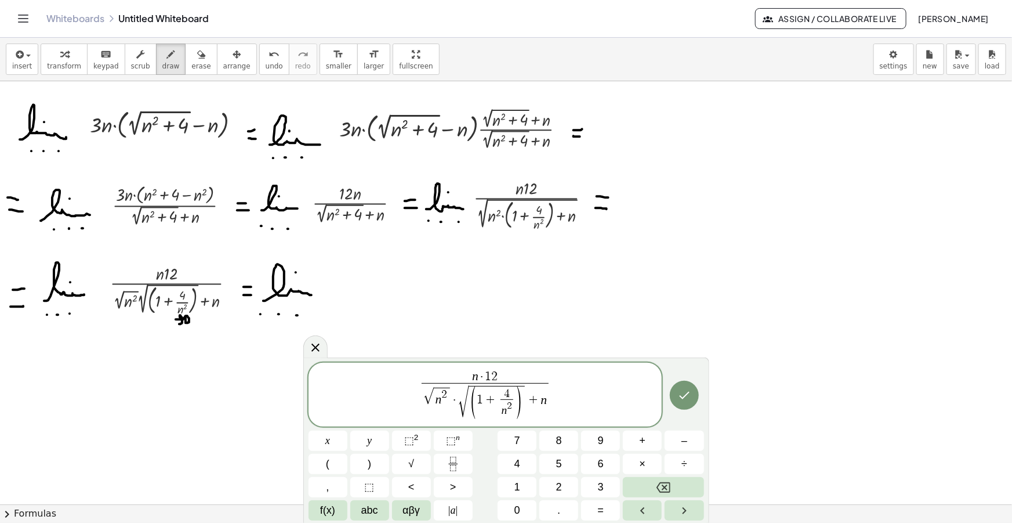
click at [485, 376] on span "n · 1 2" at bounding box center [485, 377] width 126 height 13
click at [455, 400] on span "·" at bounding box center [454, 400] width 7 height 13
drag, startPoint x: 547, startPoint y: 398, endPoint x: 430, endPoint y: 400, distance: 117.2
click at [430, 400] on span "√ n 2 · √ ( 1 + 4 n 2 ​ ) + n" at bounding box center [485, 401] width 126 height 37
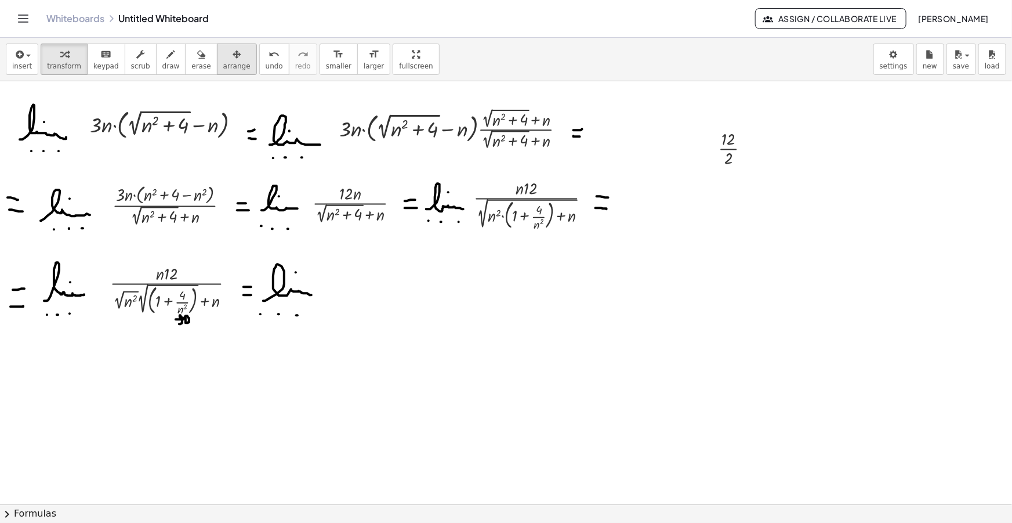
click at [226, 47] on button "arrange" at bounding box center [237, 58] width 40 height 31
drag, startPoint x: 717, startPoint y: 144, endPoint x: 332, endPoint y: 285, distance: 409.9
click at [332, 285] on div at bounding box center [344, 288] width 59 height 48
click at [156, 66] on button "draw" at bounding box center [171, 58] width 30 height 31
click at [162, 64] on span "draw" at bounding box center [170, 66] width 17 height 8
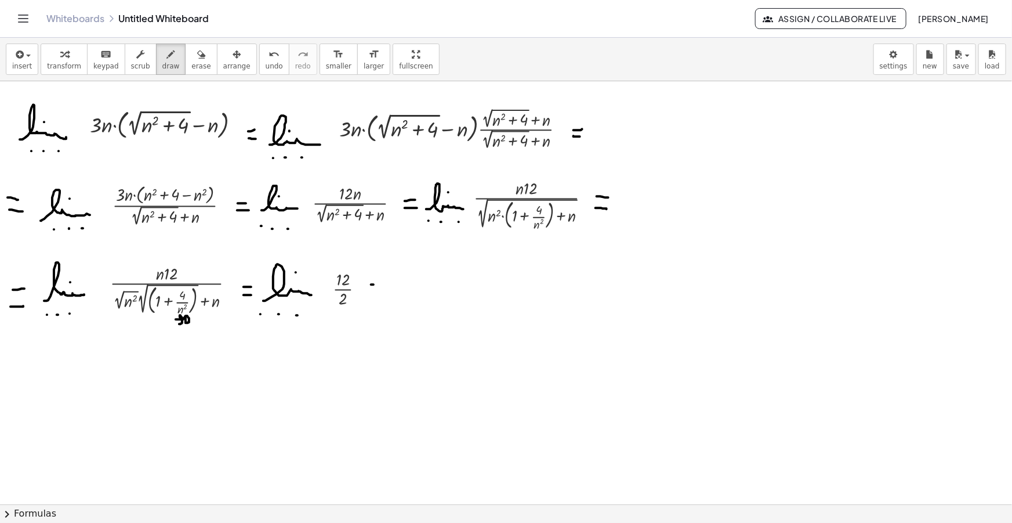
drag, startPoint x: 396, startPoint y: 272, endPoint x: 383, endPoint y: 289, distance: 21.6
